Goal: Task Accomplishment & Management: Use online tool/utility

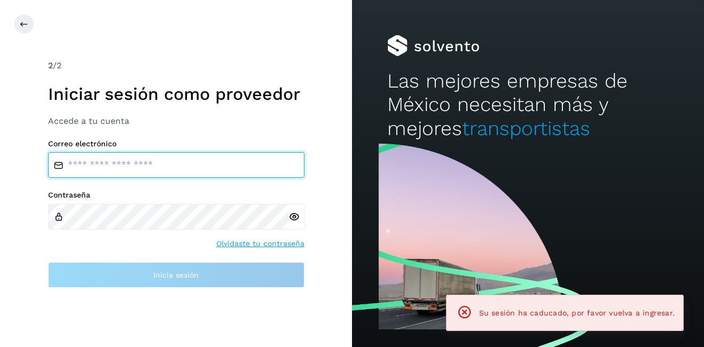
type input "**********"
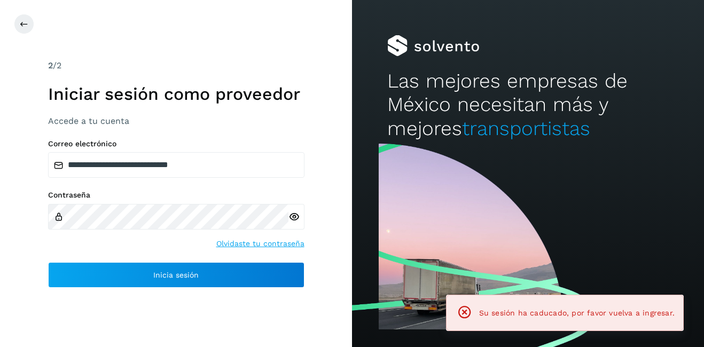
click at [459, 316] on icon at bounding box center [465, 312] width 15 height 15
click at [460, 315] on icon at bounding box center [465, 312] width 15 height 15
click at [464, 315] on icon at bounding box center [465, 312] width 15 height 15
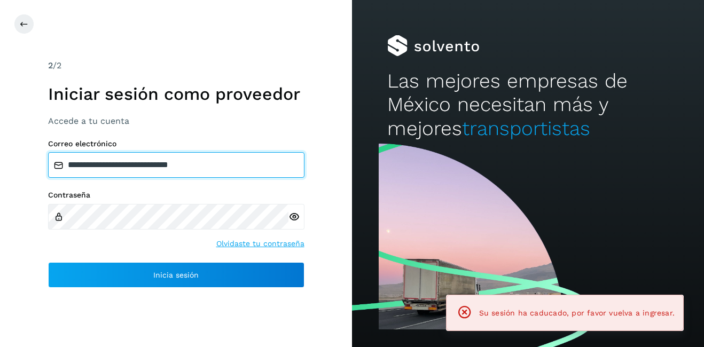
click at [184, 174] on input "**********" at bounding box center [176, 165] width 257 height 26
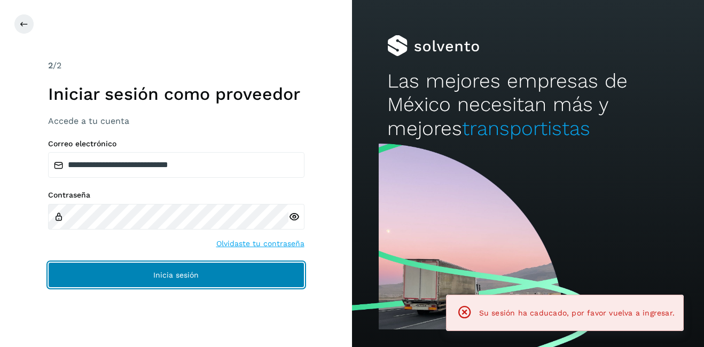
click at [212, 277] on button "Inicia sesión" at bounding box center [176, 275] width 257 height 26
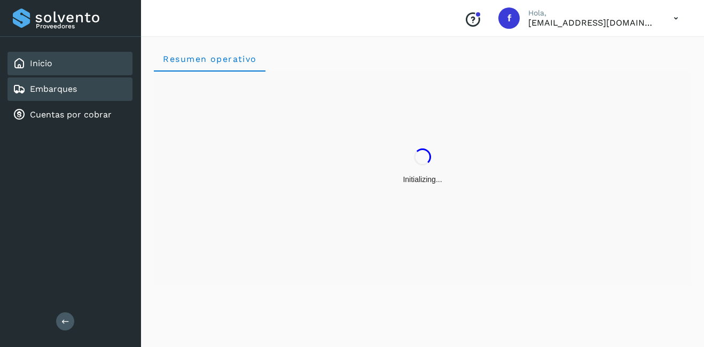
click at [59, 96] on div "Embarques" at bounding box center [69, 90] width 125 height 24
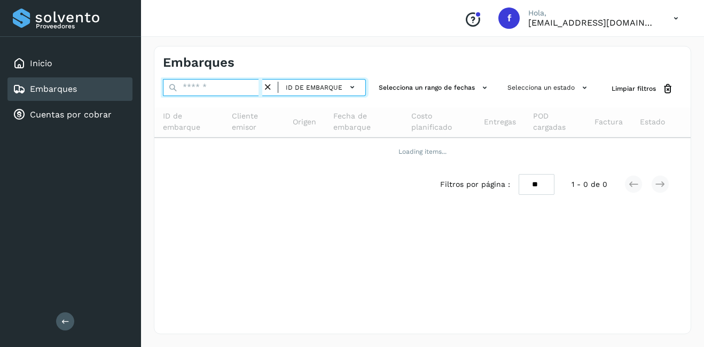
click at [208, 92] on input "text" at bounding box center [212, 87] width 99 height 17
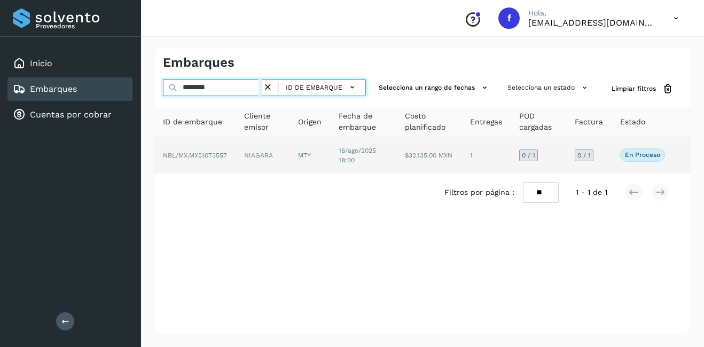
type input "********"
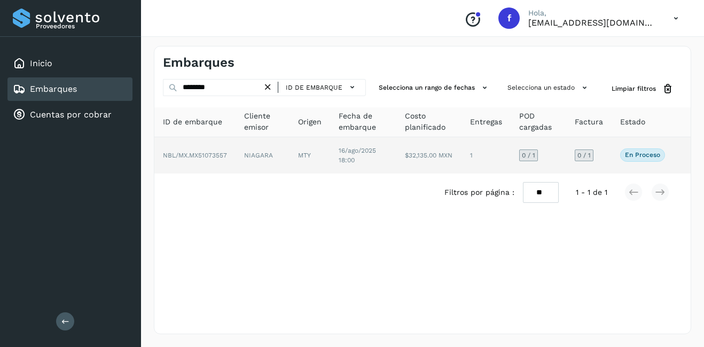
click at [397, 162] on td "16/ago/2025 18:00" at bounding box center [429, 155] width 65 height 36
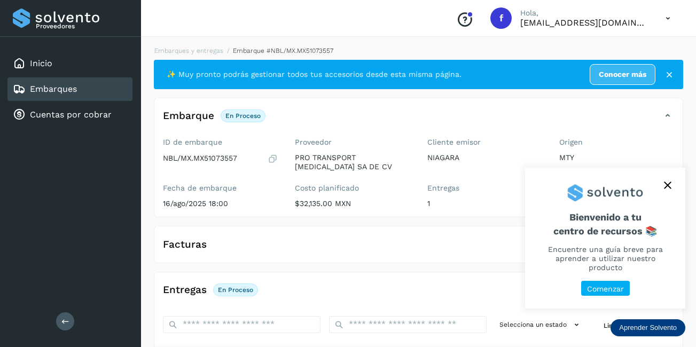
click at [670, 184] on icon "close," at bounding box center [667, 185] width 7 height 7
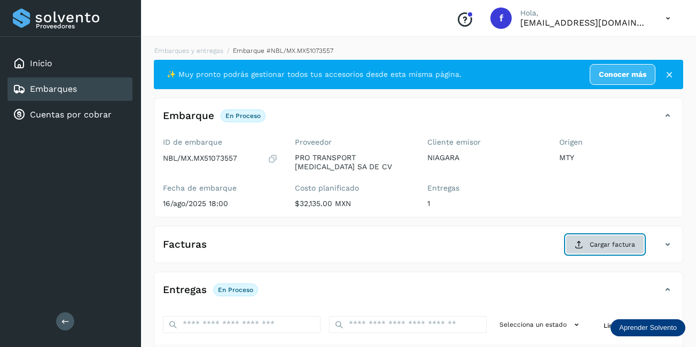
click at [601, 240] on span "Cargar factura" at bounding box center [612, 245] width 45 height 10
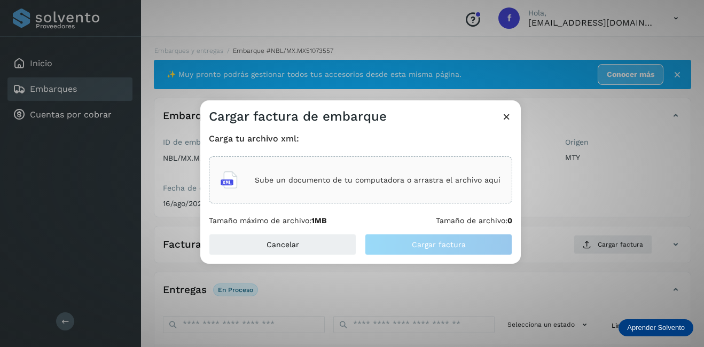
click at [410, 184] on p "Sube un documento de tu computadora o arrastra el archivo aquí" at bounding box center [378, 180] width 246 height 9
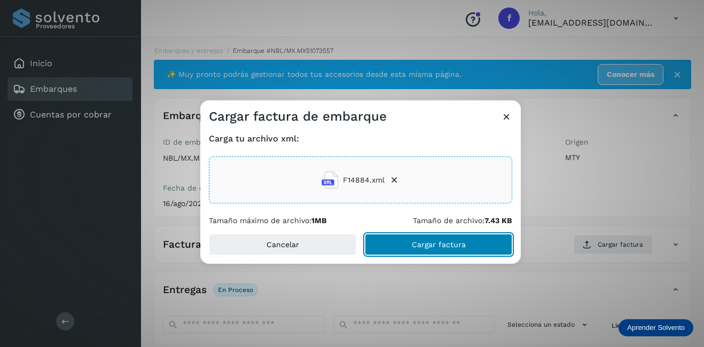
click at [461, 247] on span "Cargar factura" at bounding box center [439, 244] width 54 height 7
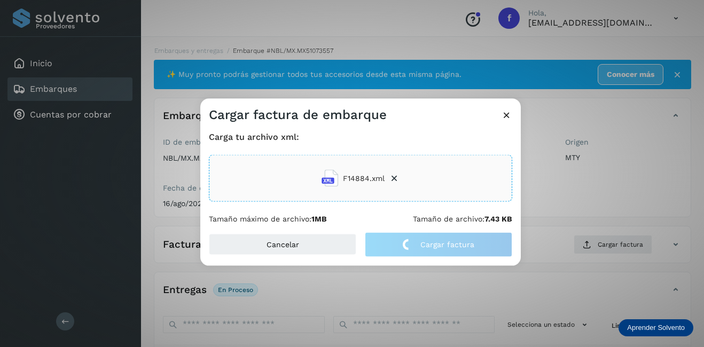
click at [561, 205] on div "Cargar factura de embarque Carga tu archivo xml: F14884.xml Tamaño máximo de ar…" at bounding box center [352, 173] width 704 height 347
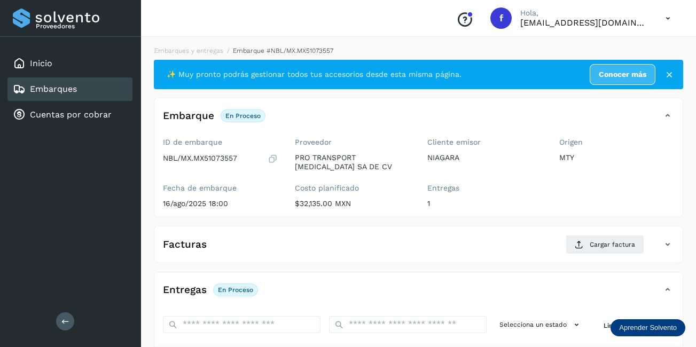
scroll to position [167, 0]
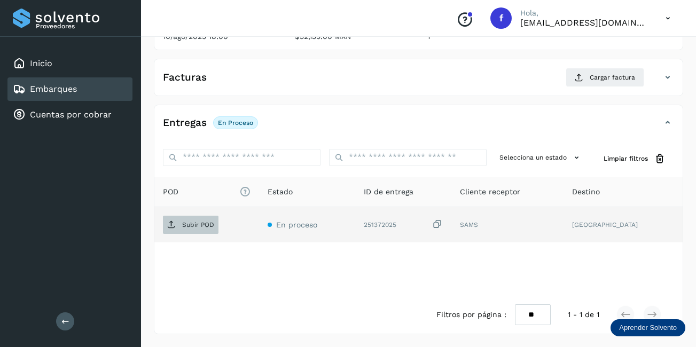
click at [194, 228] on p "Subir POD" at bounding box center [198, 224] width 32 height 7
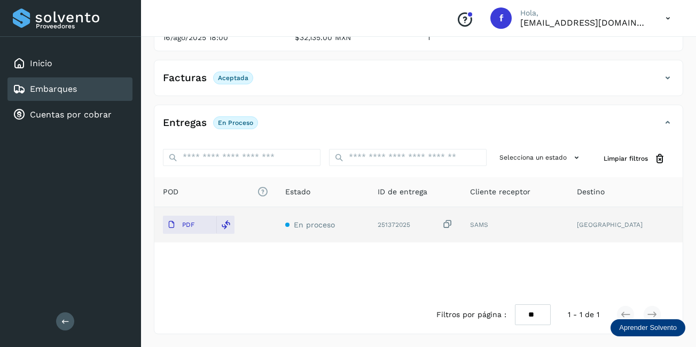
scroll to position [166, 0]
